Goal: Entertainment & Leisure: Consume media (video, audio)

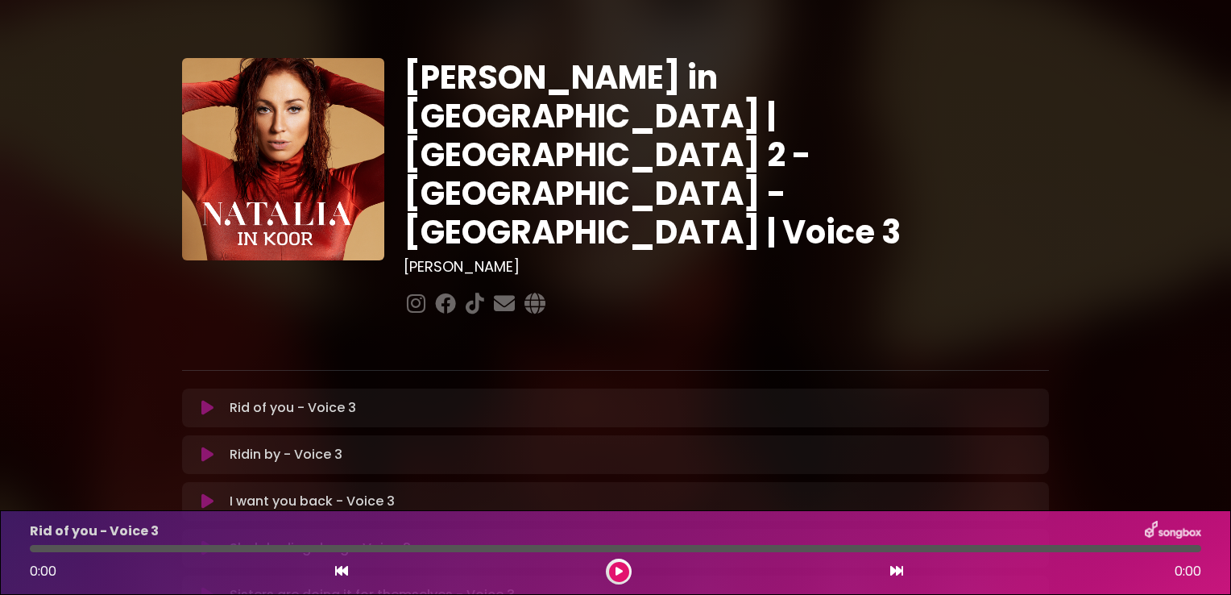
click at [70, 214] on div "[PERSON_NAME] in [GEOGRAPHIC_DATA] | [GEOGRAPHIC_DATA] 2 - [GEOGRAPHIC_DATA] - …" at bounding box center [615, 493] width 1231 height 949
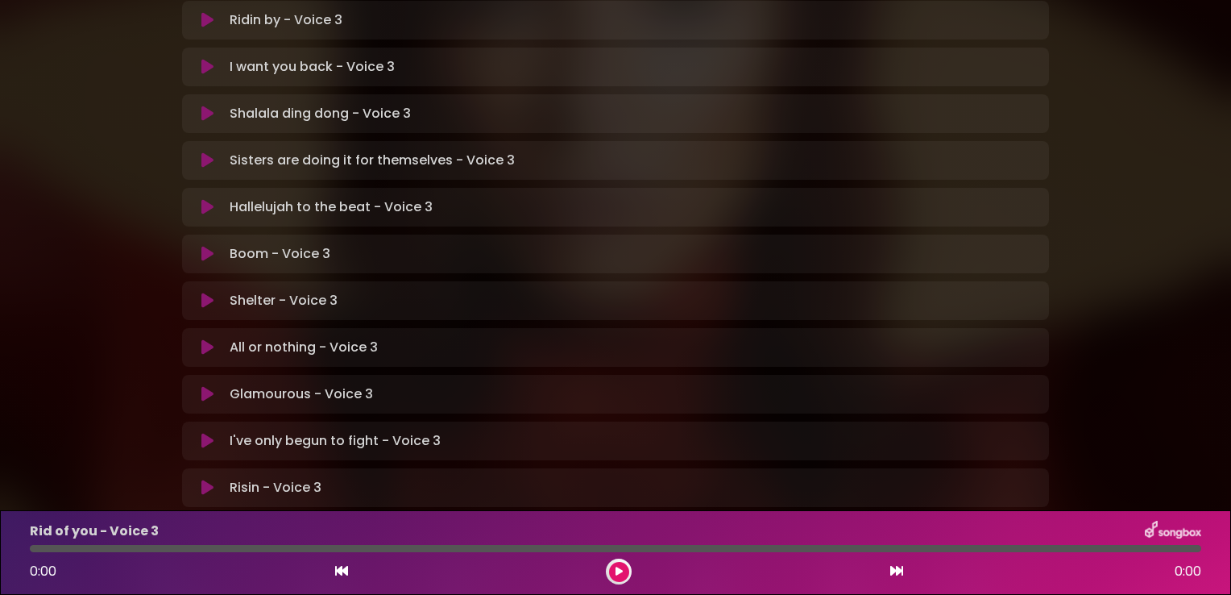
scroll to position [474, 0]
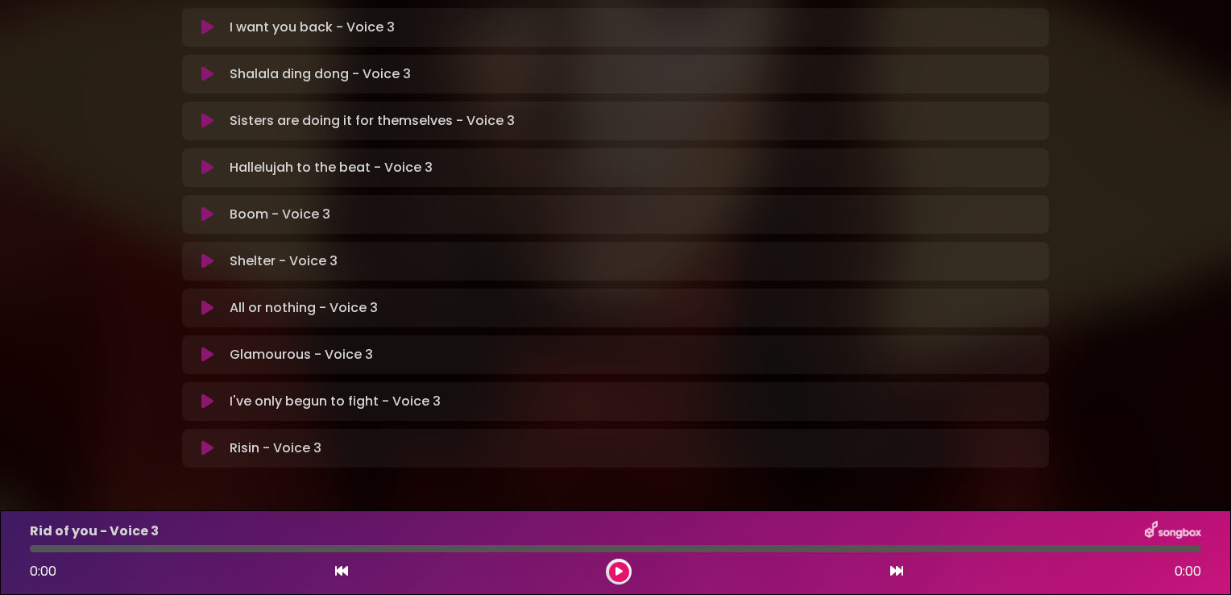
click at [207, 440] on icon at bounding box center [207, 448] width 12 height 16
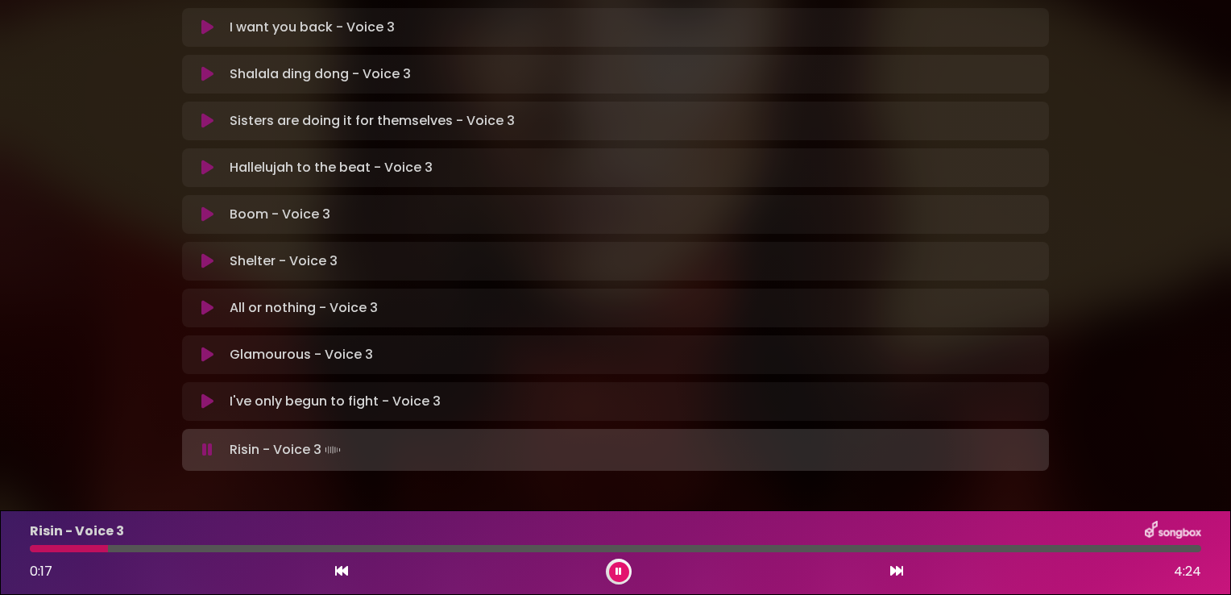
click at [35, 549] on div at bounding box center [69, 548] width 78 height 7
click at [42, 549] on div at bounding box center [616, 548] width 1172 height 7
click at [31, 549] on div at bounding box center [41, 548] width 23 height 7
click at [608, 570] on div at bounding box center [619, 571] width 26 height 26
click at [621, 574] on icon at bounding box center [619, 571] width 6 height 10
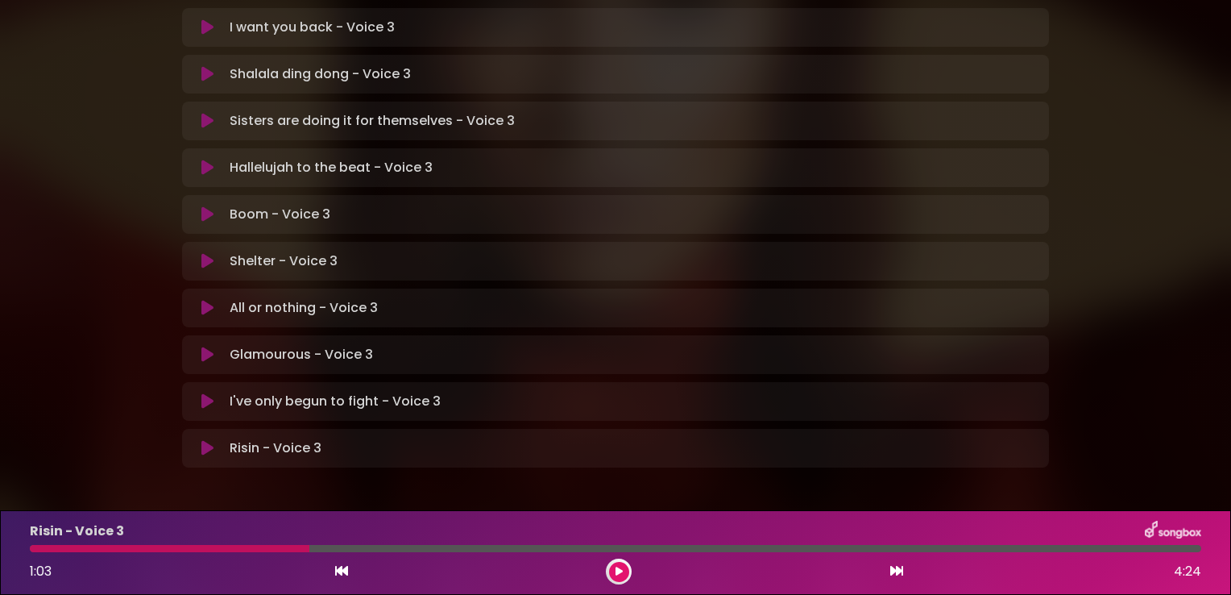
click at [35, 550] on div at bounding box center [170, 548] width 280 height 7
click at [619, 569] on icon at bounding box center [619, 571] width 7 height 10
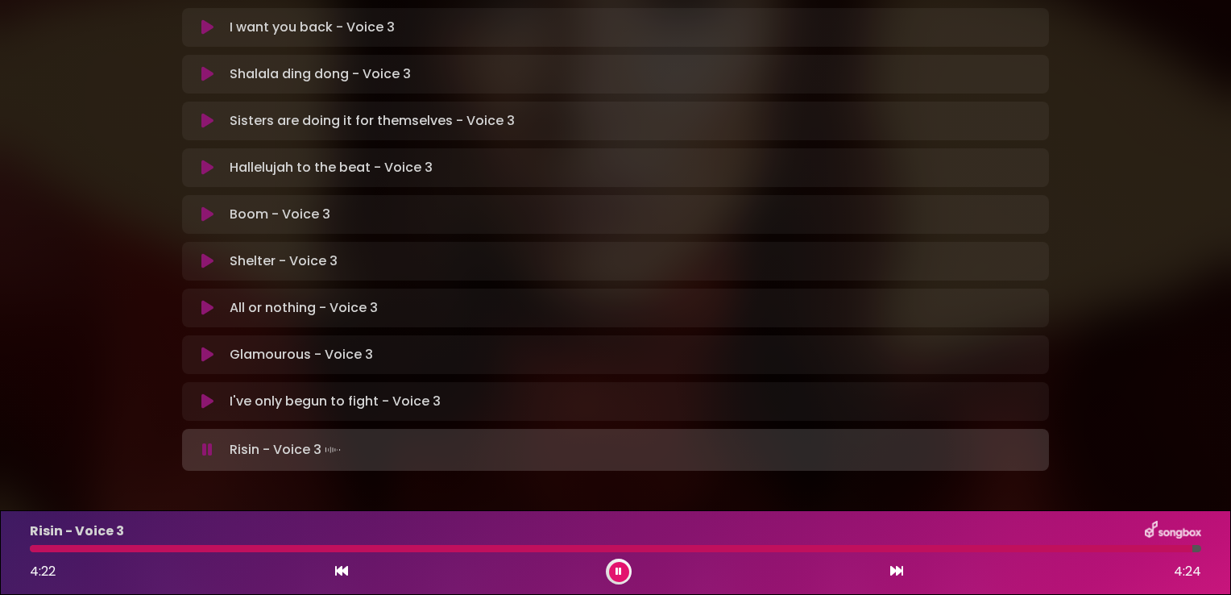
click at [616, 577] on button at bounding box center [619, 572] width 20 height 20
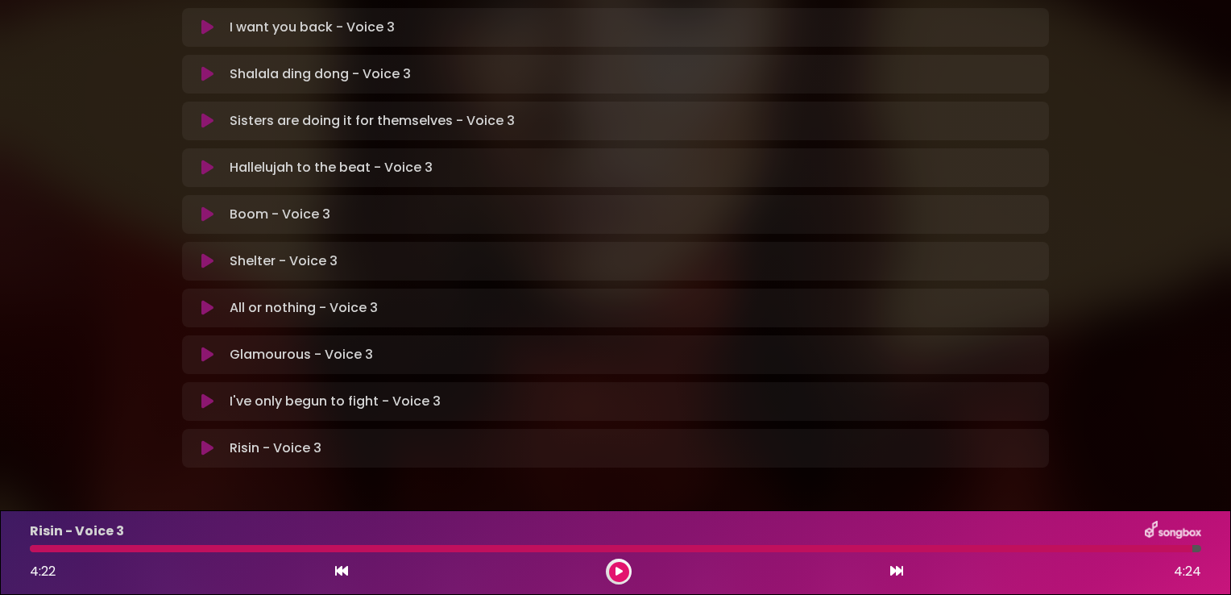
click at [616, 577] on button at bounding box center [619, 572] width 20 height 20
click at [31, 546] on div at bounding box center [616, 548] width 1172 height 7
click at [34, 550] on div at bounding box center [616, 548] width 1172 height 7
click at [206, 429] on div "Risin - Voice 3 Loading Track... Your Feedback Name" at bounding box center [615, 448] width 867 height 39
click at [208, 440] on icon at bounding box center [207, 448] width 12 height 16
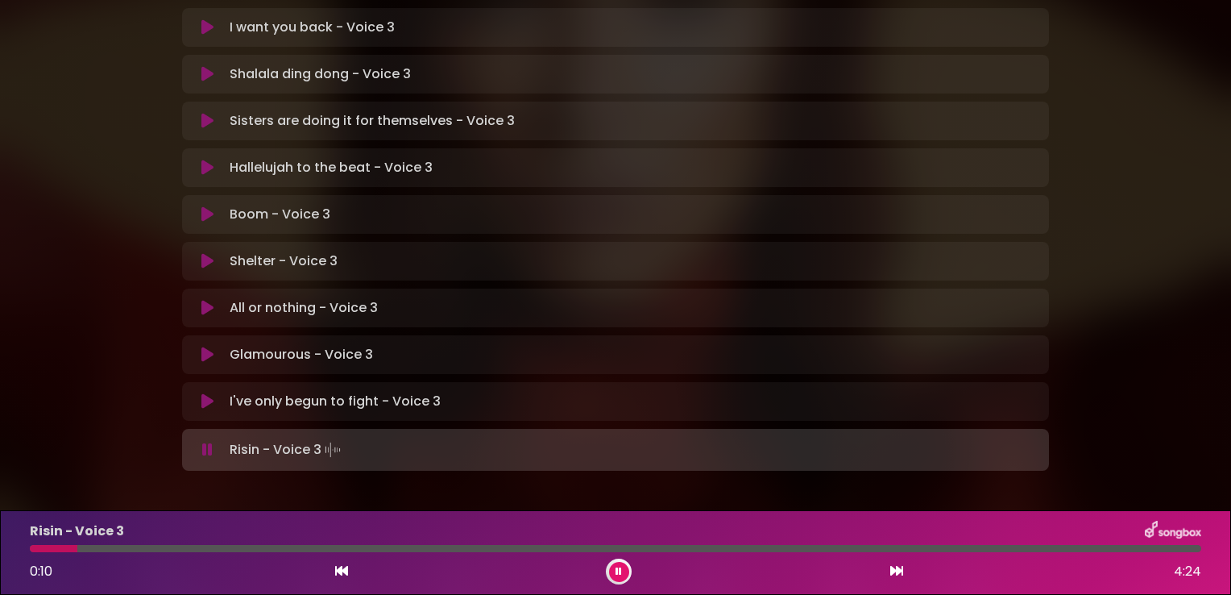
click at [617, 569] on icon at bounding box center [619, 571] width 6 height 10
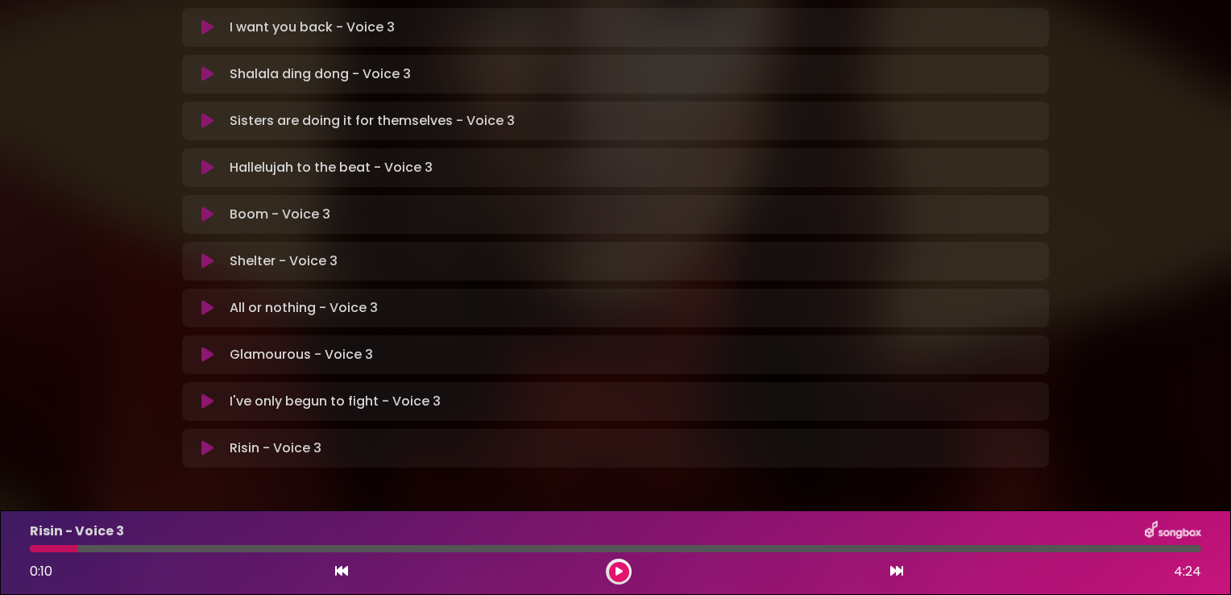
click at [34, 546] on div at bounding box center [54, 548] width 48 height 7
click at [616, 562] on button at bounding box center [619, 572] width 20 height 20
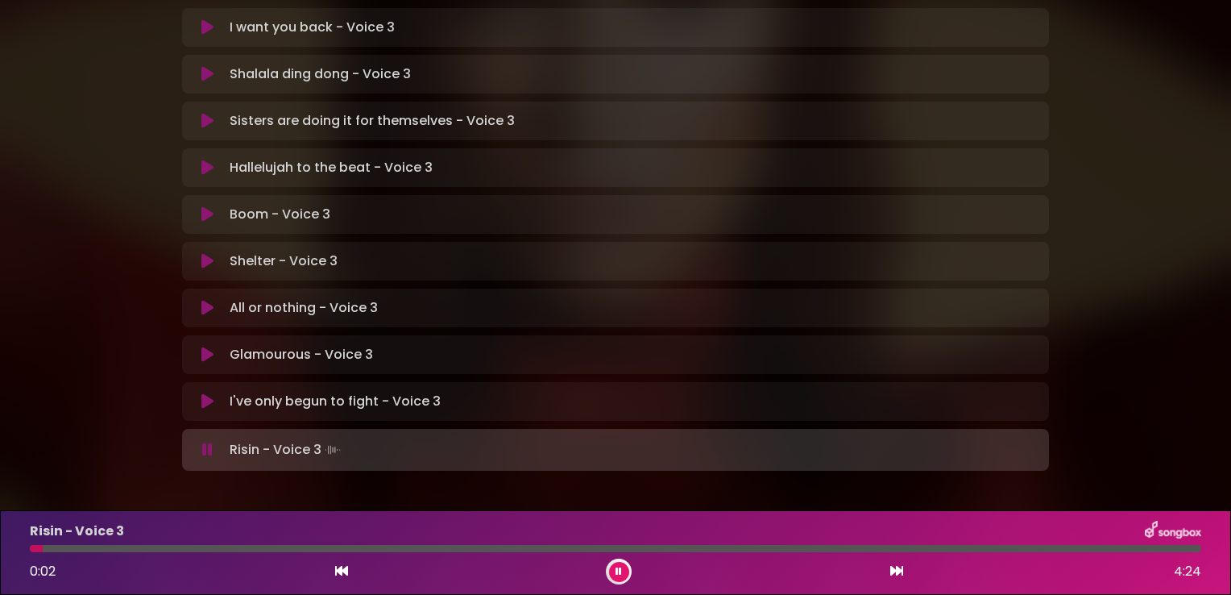
click at [30, 548] on div at bounding box center [36, 548] width 13 height 7
click at [81, 549] on div at bounding box center [173, 548] width 287 height 7
click at [33, 550] on div at bounding box center [58, 548] width 57 height 7
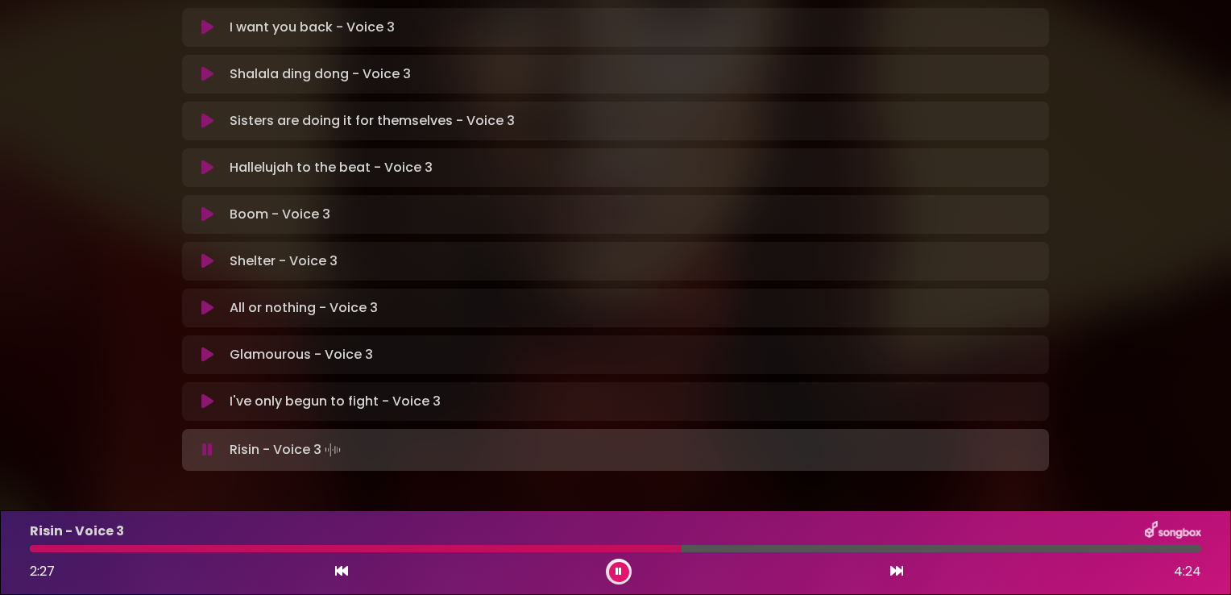
click at [525, 550] on div at bounding box center [356, 548] width 652 height 7
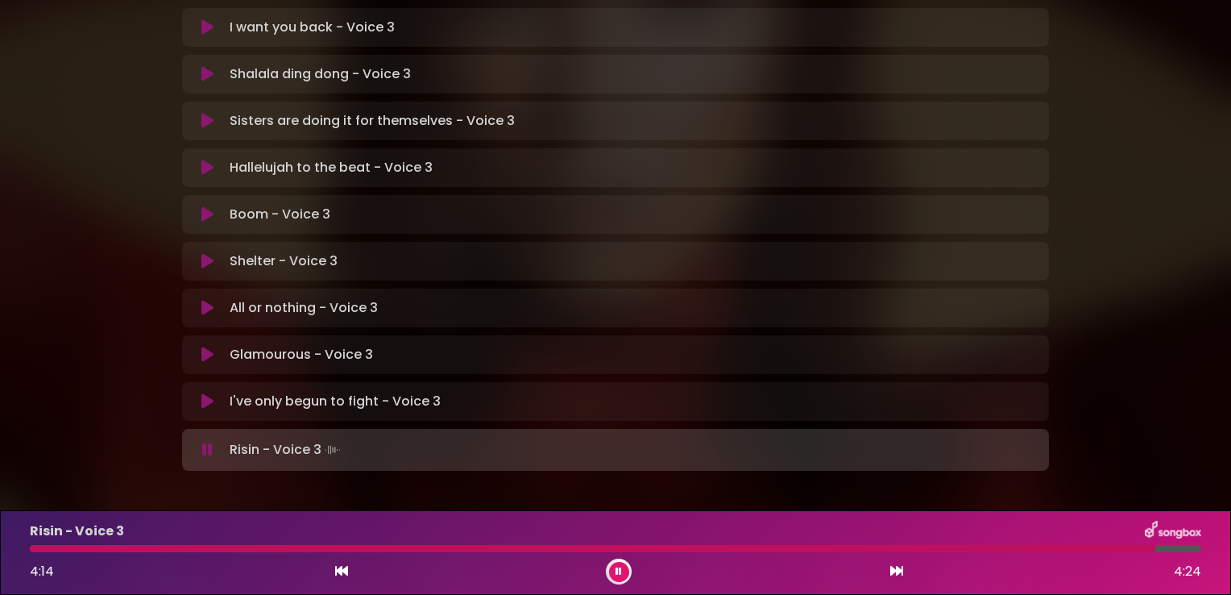
click at [622, 575] on button at bounding box center [619, 572] width 20 height 20
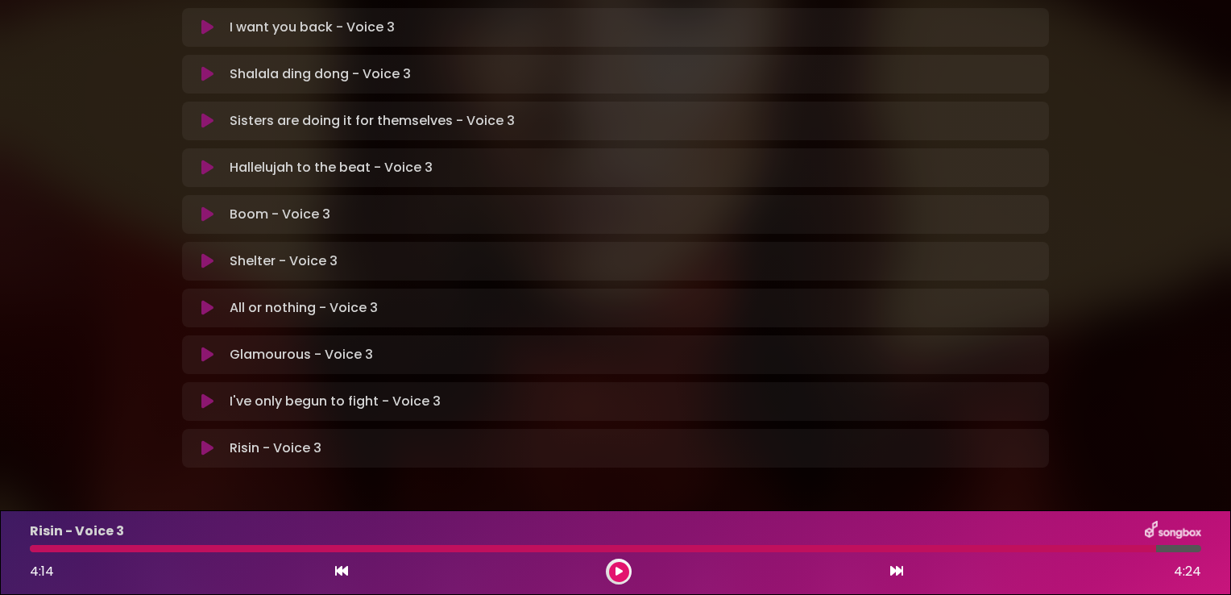
click at [206, 393] on icon at bounding box center [207, 401] width 12 height 16
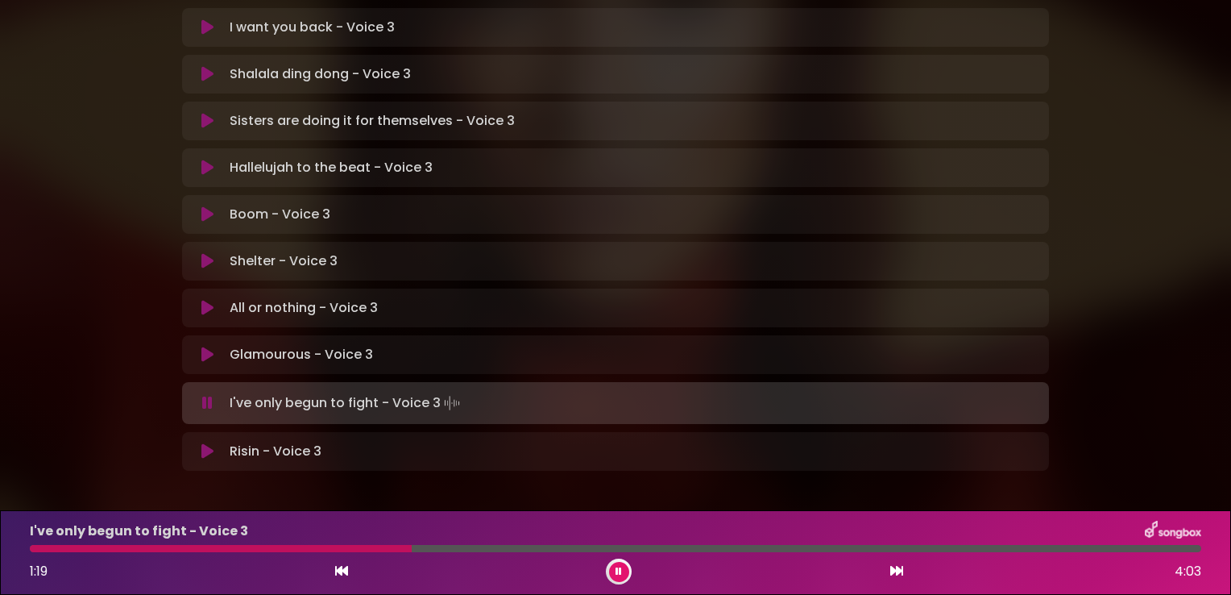
click at [624, 572] on button at bounding box center [619, 572] width 20 height 20
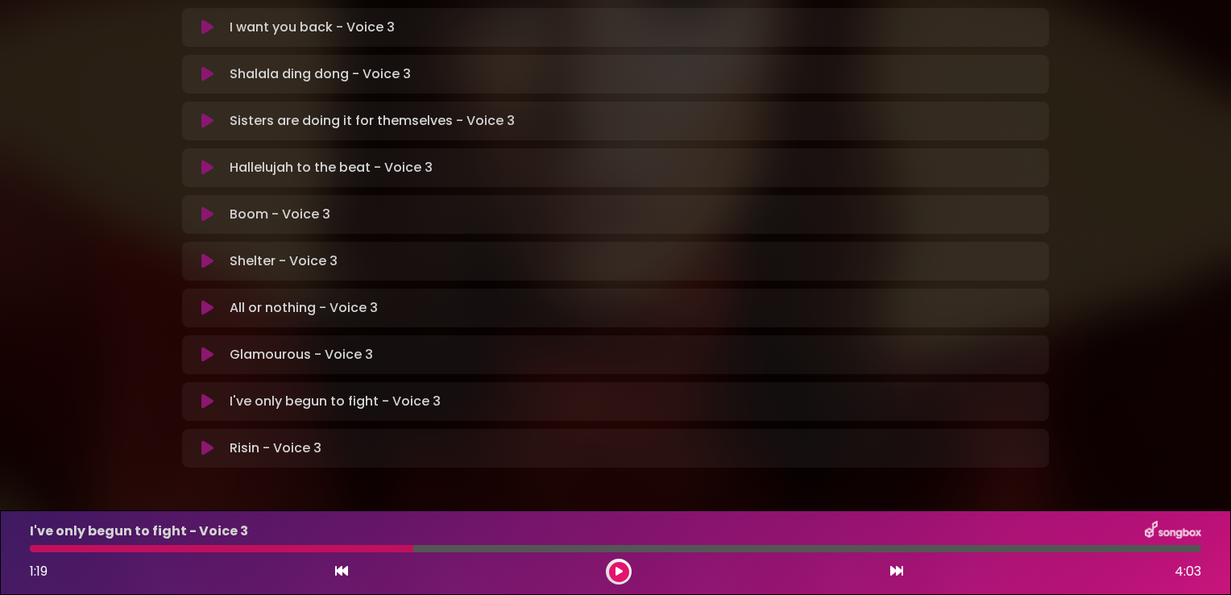
click at [623, 575] on button at bounding box center [619, 572] width 20 height 20
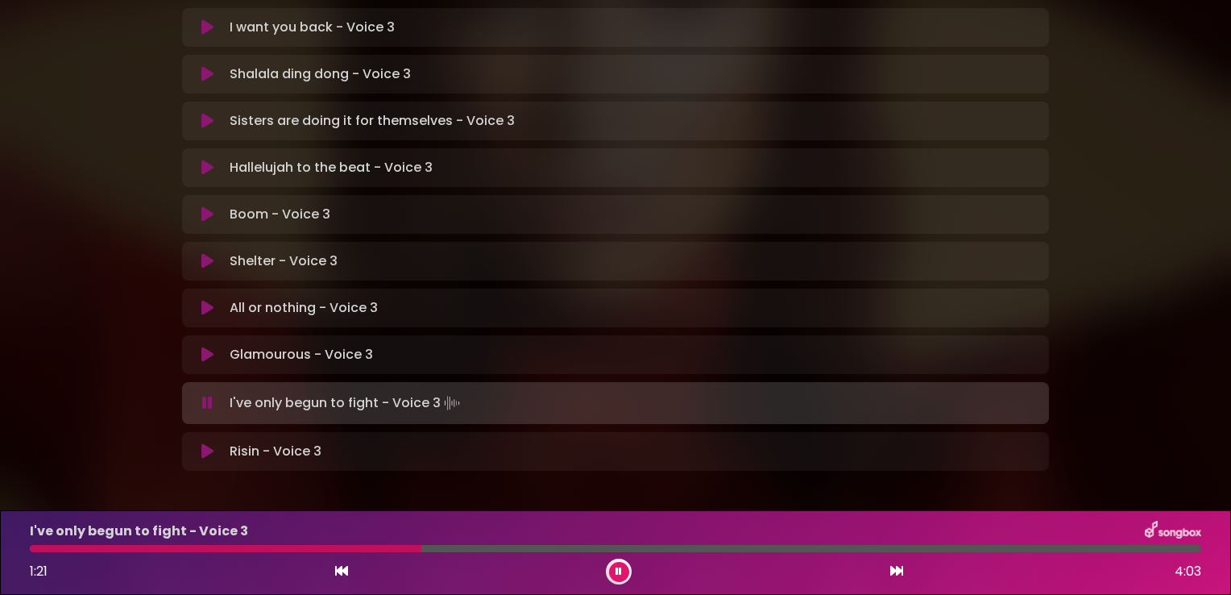
click at [31, 546] on div at bounding box center [226, 548] width 392 height 7
click at [366, 546] on div at bounding box center [226, 548] width 393 height 7
click at [366, 546] on div at bounding box center [349, 548] width 638 height 7
click at [41, 550] on div at bounding box center [203, 548] width 347 height 7
click at [617, 571] on icon at bounding box center [619, 571] width 6 height 10
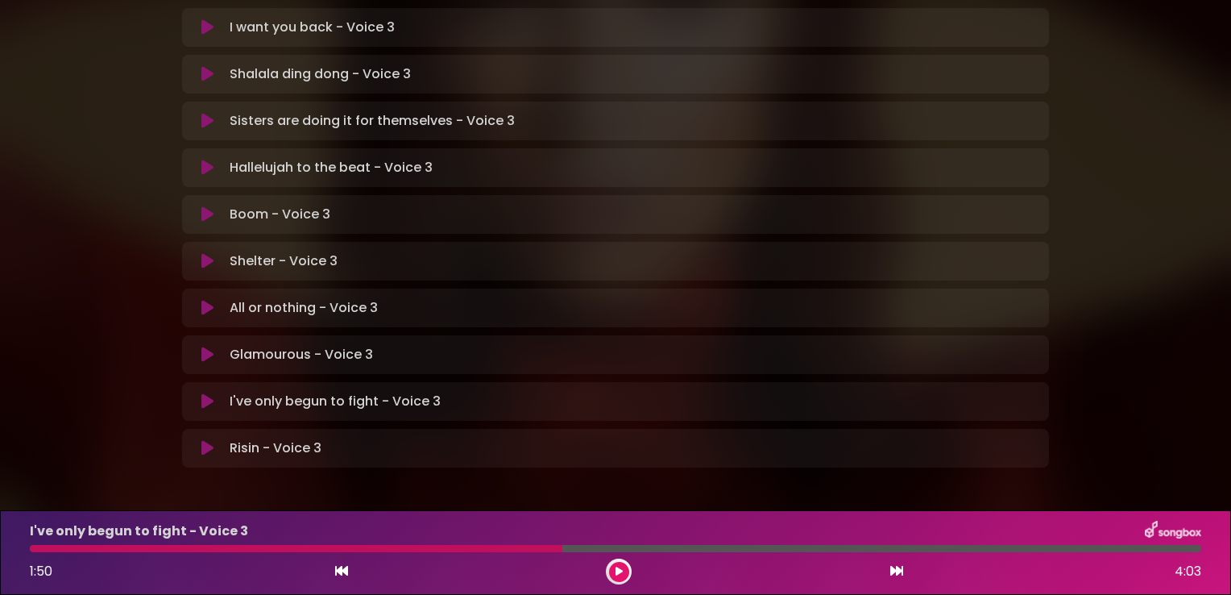
click at [622, 577] on button at bounding box center [619, 572] width 20 height 20
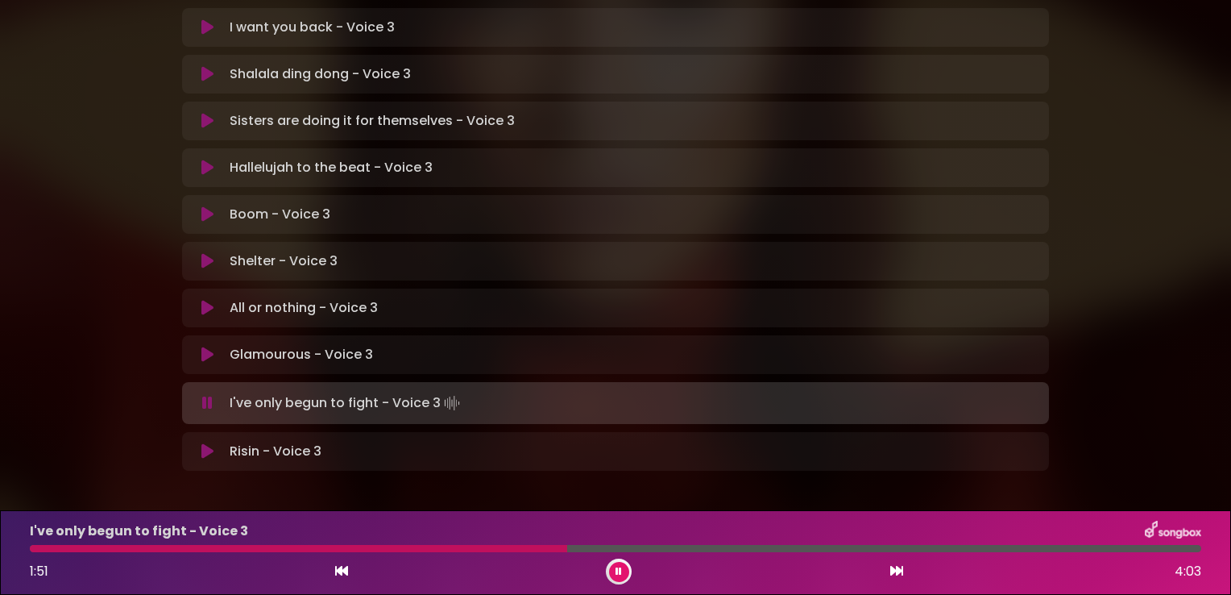
click at [36, 549] on div at bounding box center [298, 548] width 537 height 7
click at [627, 566] on button at bounding box center [619, 572] width 20 height 20
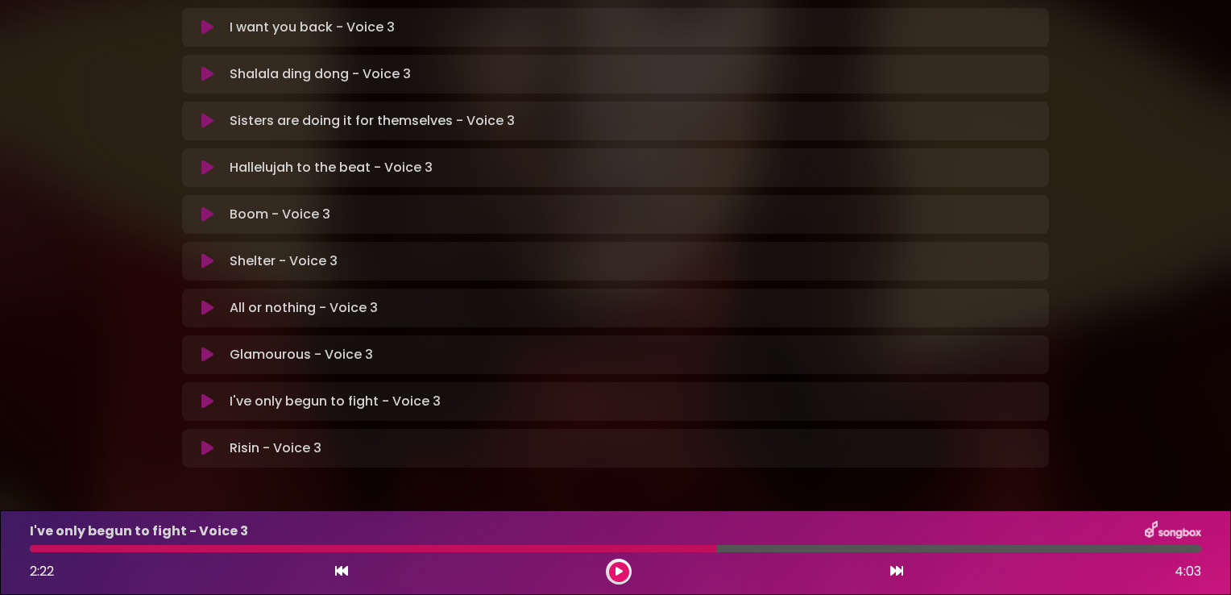
click at [622, 570] on button at bounding box center [619, 572] width 20 height 20
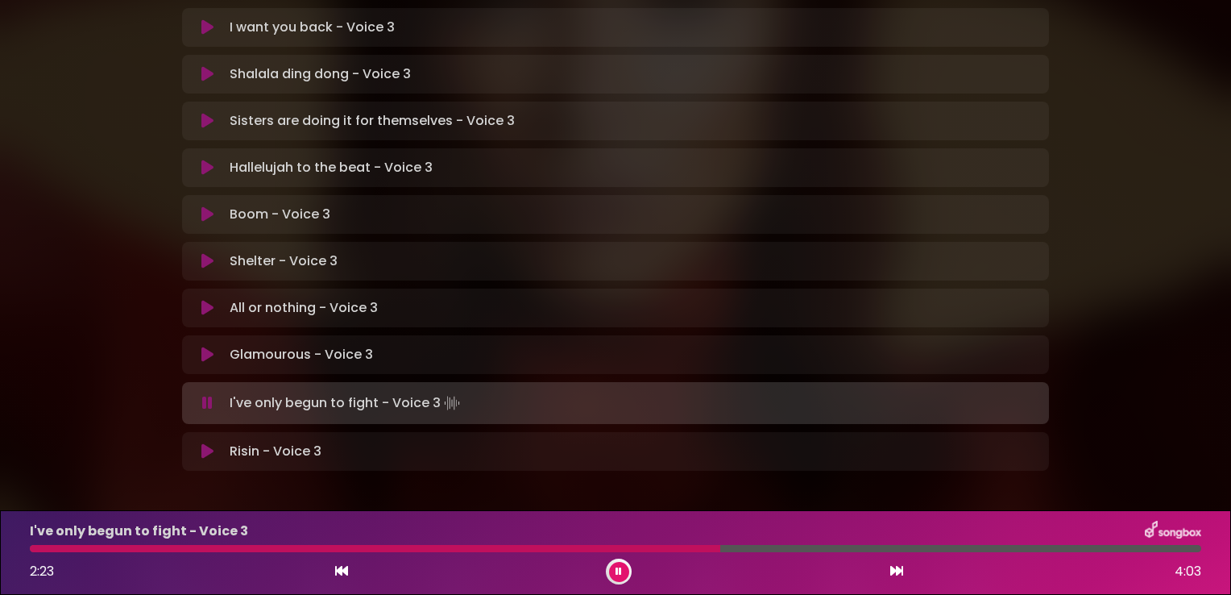
click at [602, 552] on div at bounding box center [375, 548] width 691 height 7
click at [551, 554] on div "I've only begun to fight - Voice 3 2:23 4:03" at bounding box center [615, 553] width 1191 height 64
click at [564, 545] on div at bounding box center [378, 548] width 697 height 7
click at [619, 572] on icon at bounding box center [619, 571] width 6 height 10
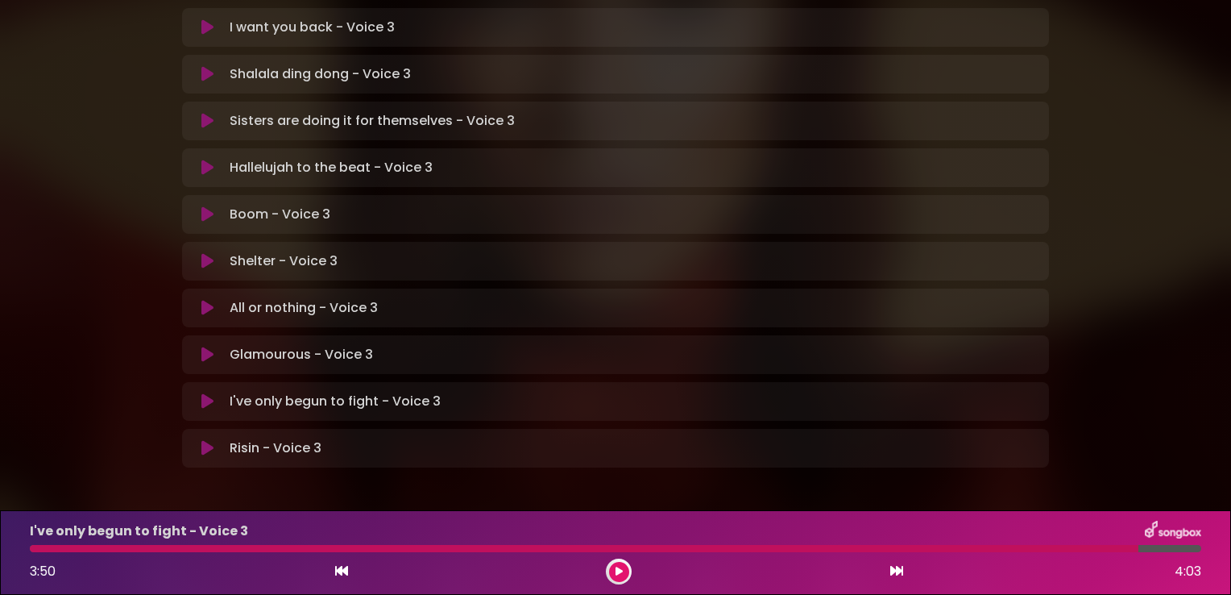
click at [612, 571] on button at bounding box center [619, 572] width 20 height 20
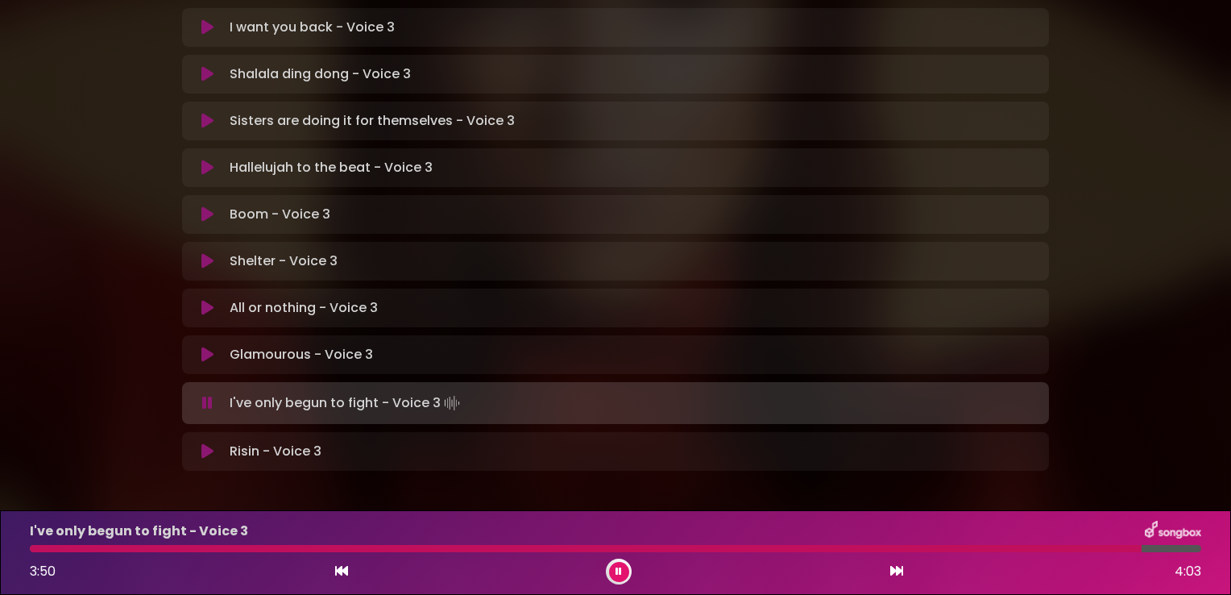
click at [796, 550] on div at bounding box center [586, 548] width 1112 height 7
click at [741, 548] on div at bounding box center [417, 548] width 775 height 7
click at [687, 546] on div at bounding box center [389, 548] width 719 height 7
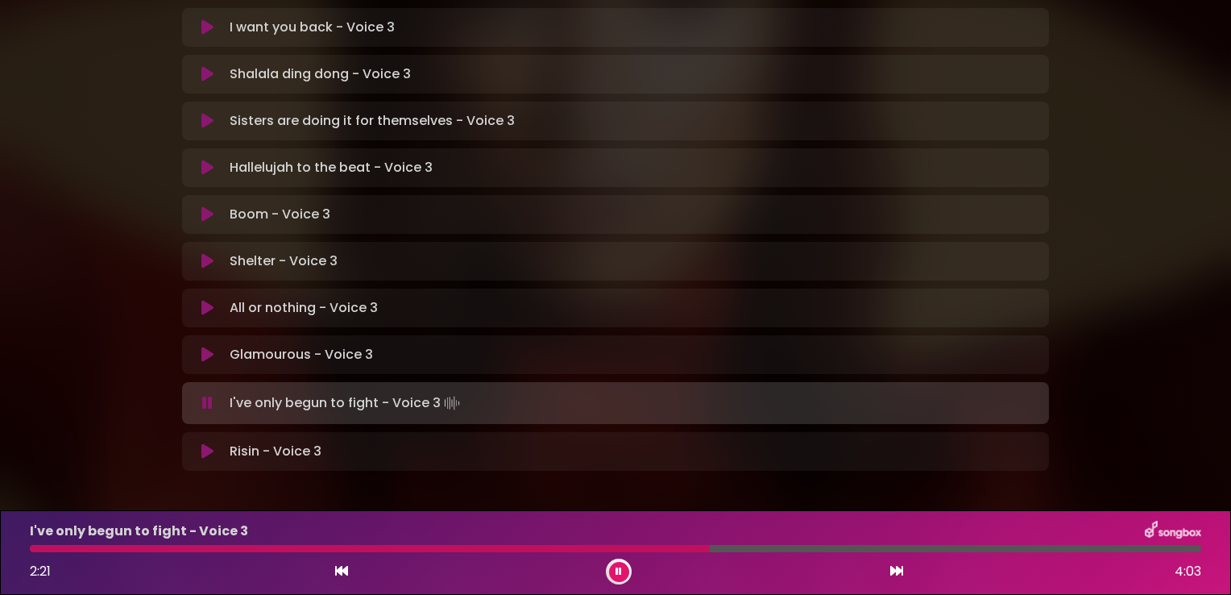
click at [626, 547] on div at bounding box center [370, 548] width 680 height 7
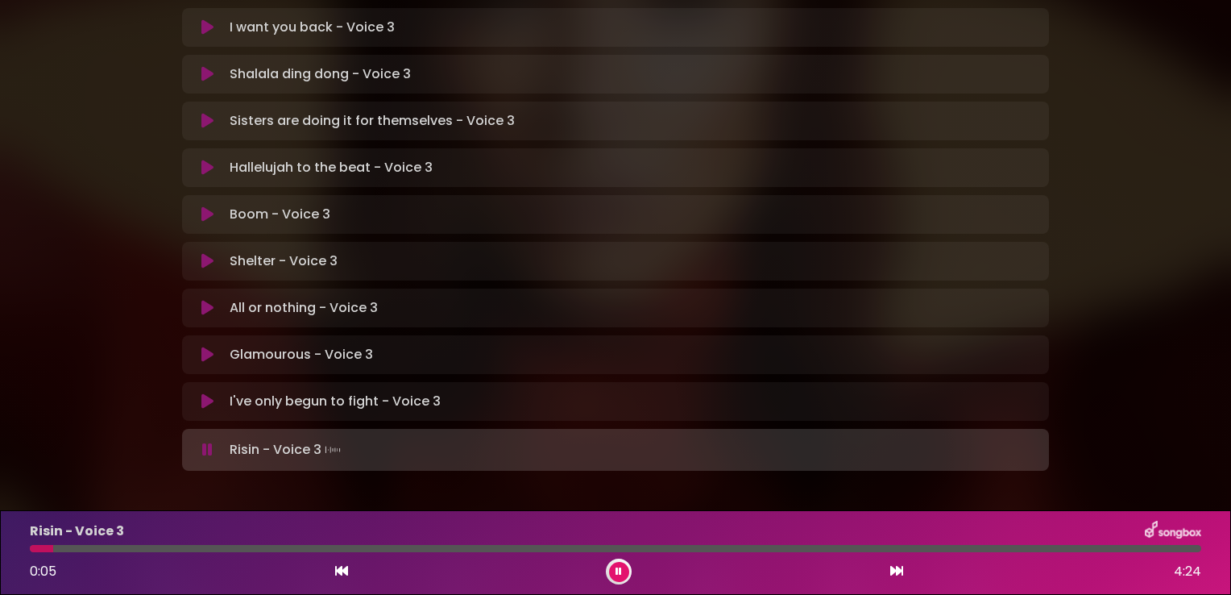
click at [202, 346] on icon at bounding box center [207, 354] width 12 height 16
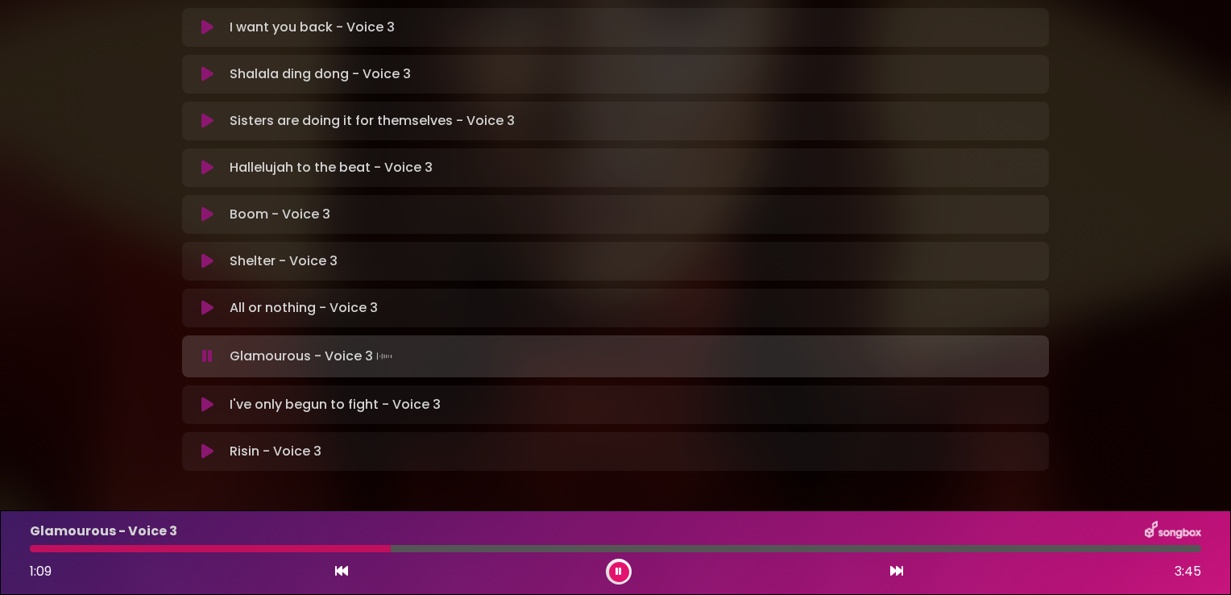
click at [624, 577] on button at bounding box center [619, 572] width 20 height 20
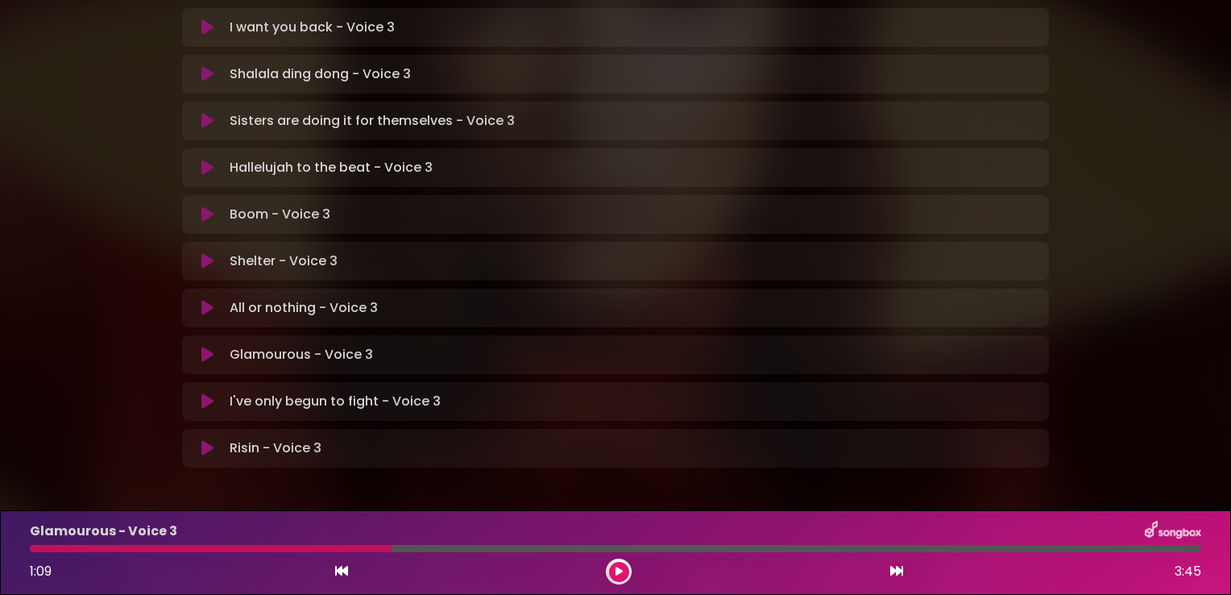
click at [35, 546] on div at bounding box center [211, 548] width 362 height 7
click at [616, 576] on button at bounding box center [619, 572] width 20 height 20
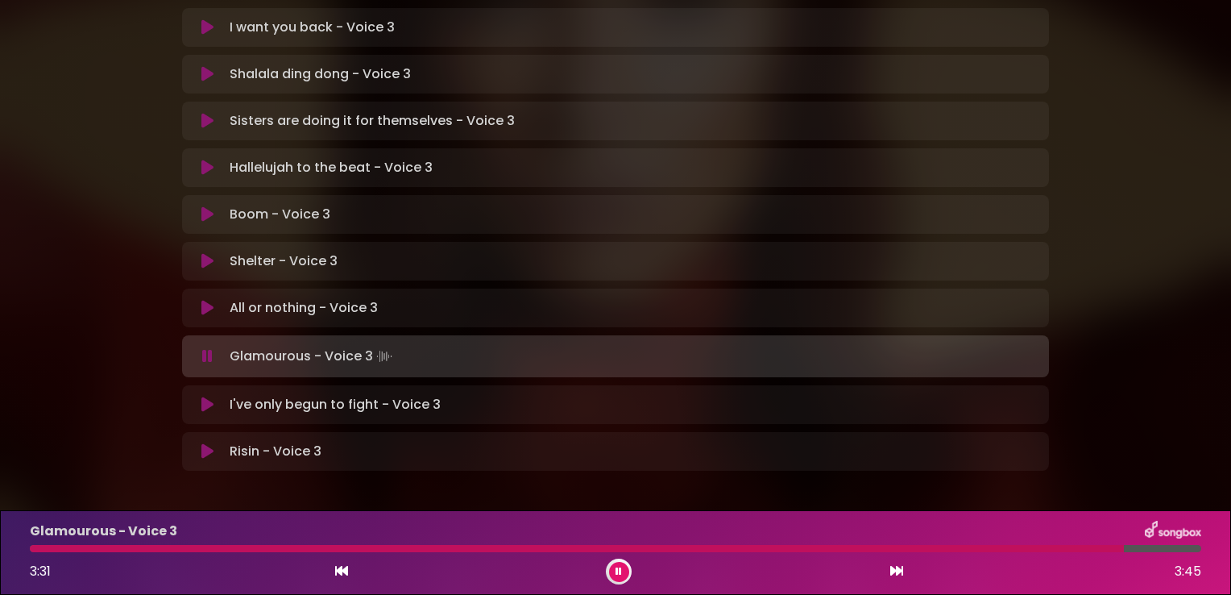
click at [623, 570] on button at bounding box center [619, 572] width 20 height 20
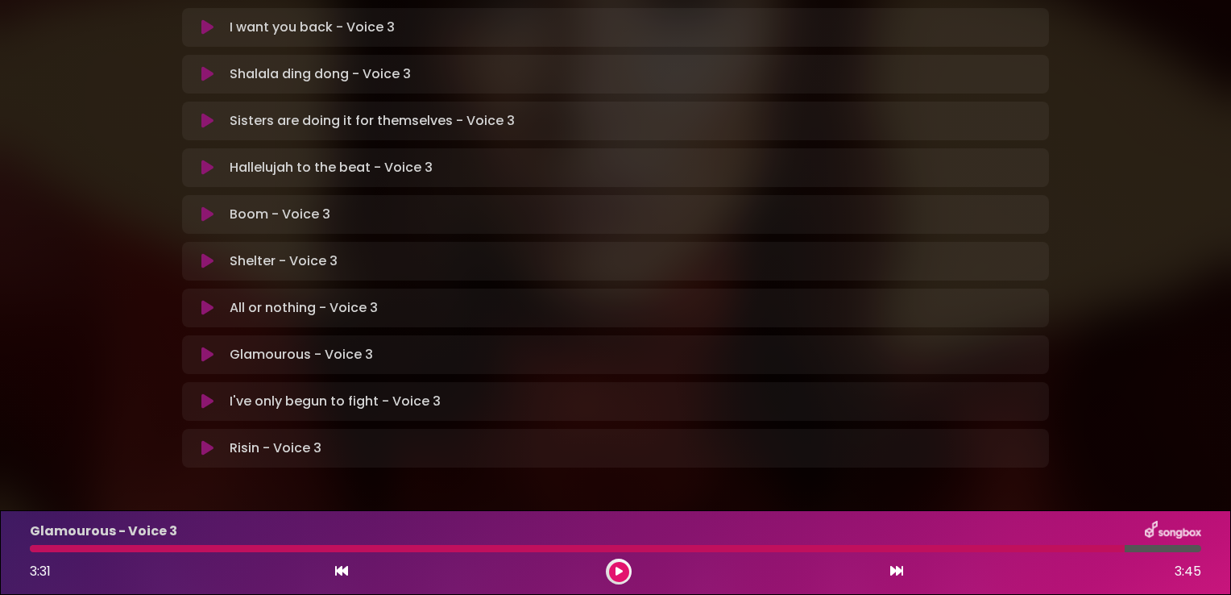
click at [621, 566] on icon at bounding box center [619, 571] width 7 height 10
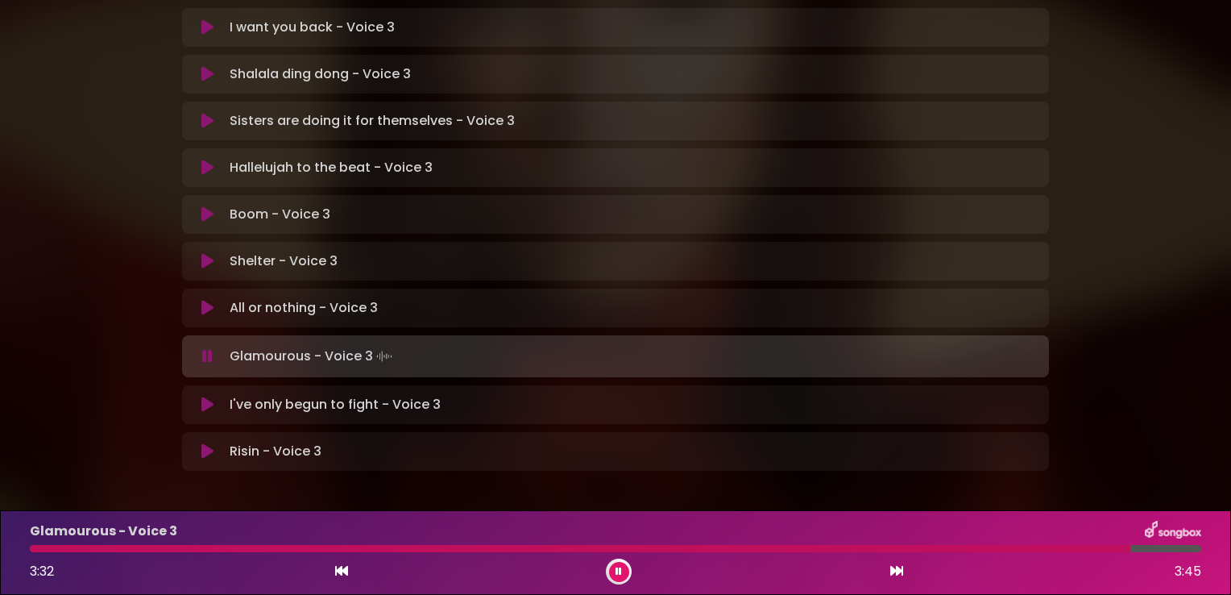
click at [31, 549] on div at bounding box center [580, 548] width 1101 height 7
